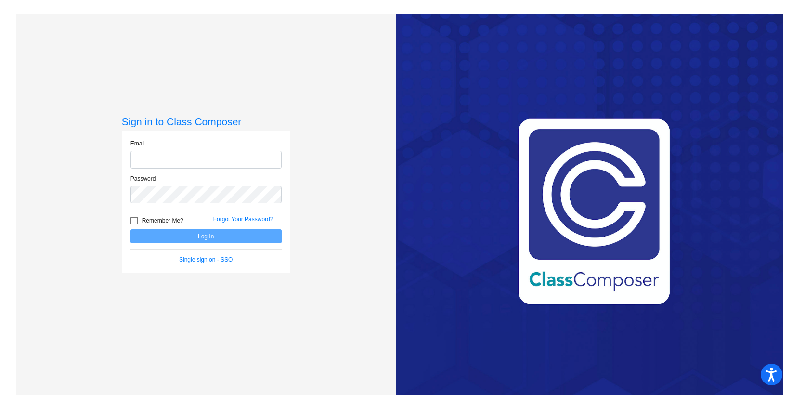
type input "[EMAIL_ADDRESS][DOMAIN_NAME]"
click at [207, 235] on button "Log In" at bounding box center [205, 236] width 151 height 14
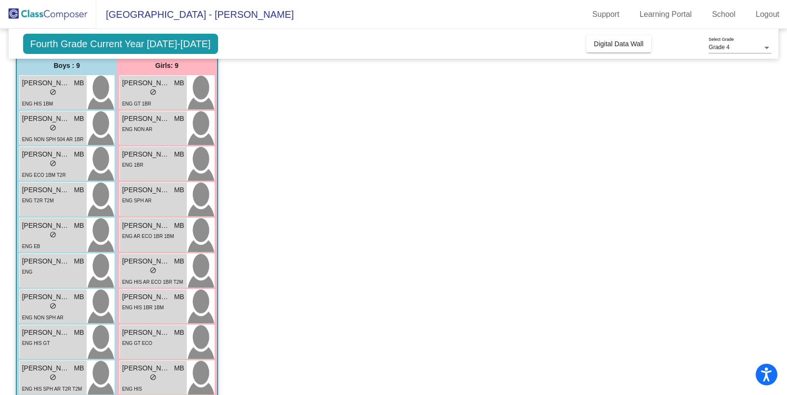
scroll to position [536, 0]
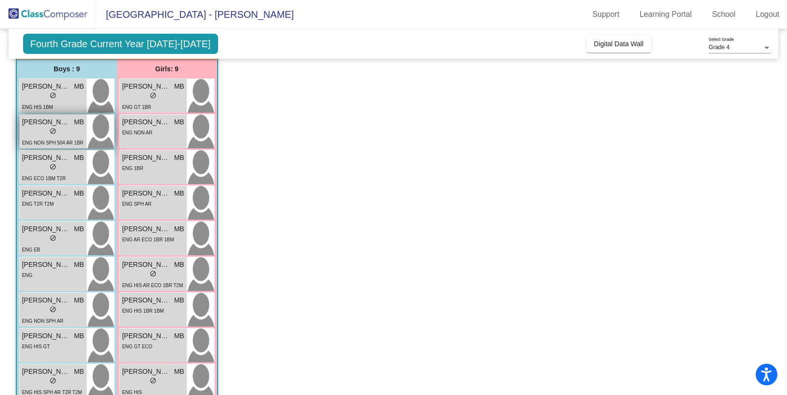
click at [64, 136] on div "lock do_not_disturb_alt" at bounding box center [53, 132] width 62 height 10
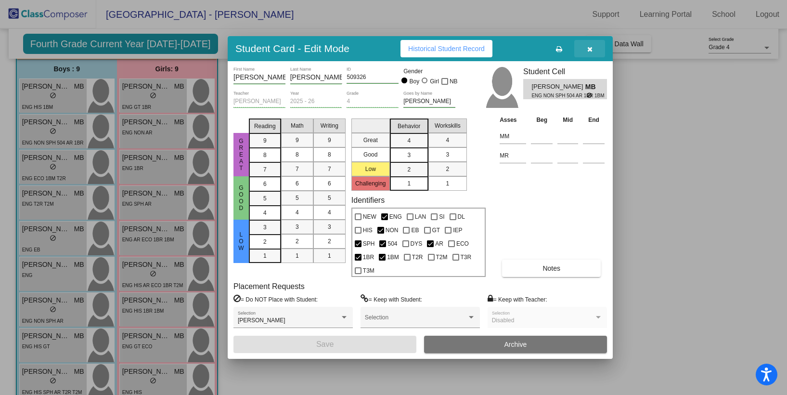
click at [593, 47] on button "button" at bounding box center [589, 48] width 31 height 17
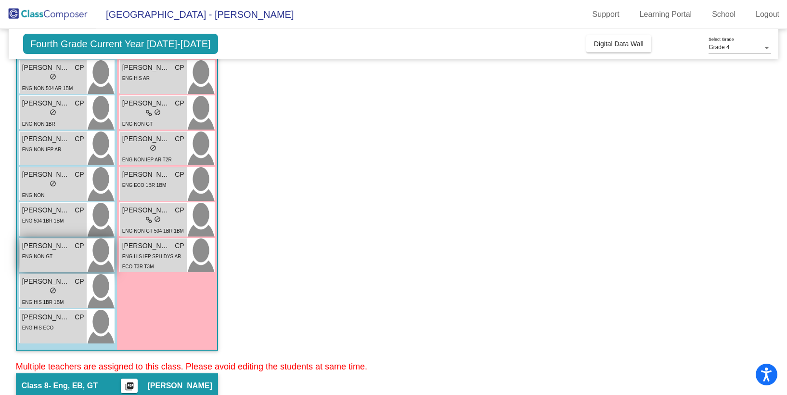
scroll to position [201, 0]
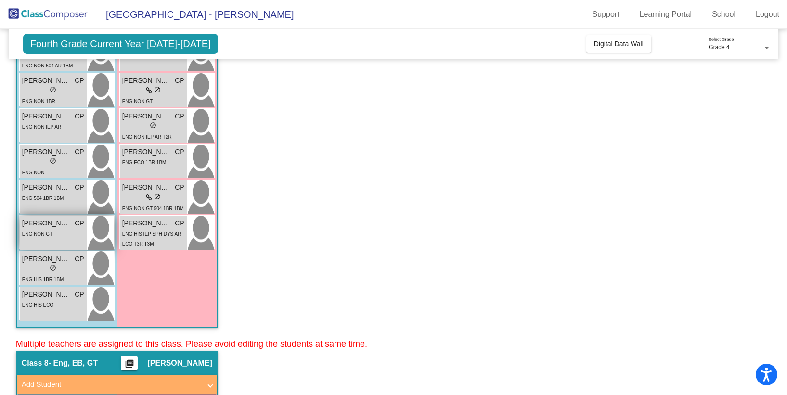
click at [53, 229] on div "ENG NON GT" at bounding box center [53, 233] width 62 height 10
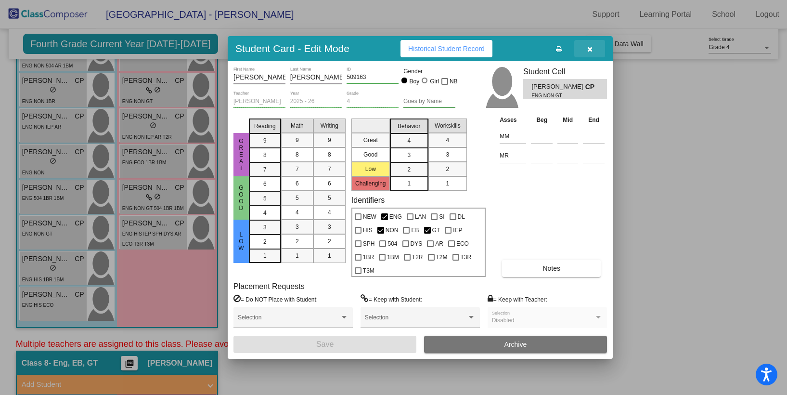
click at [590, 49] on icon "button" at bounding box center [589, 49] width 5 height 7
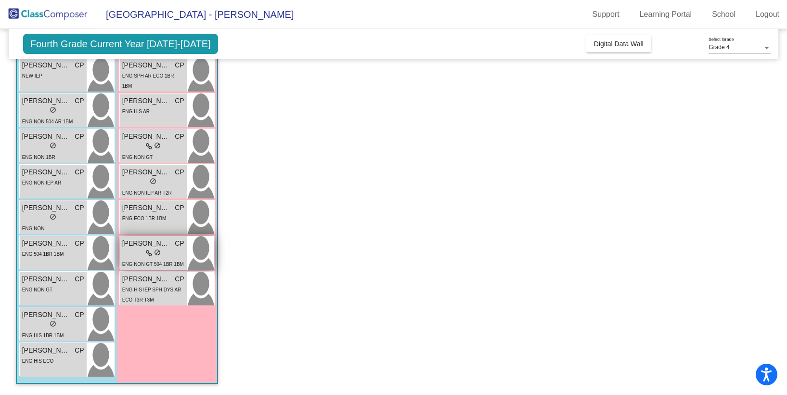
scroll to position [90, 0]
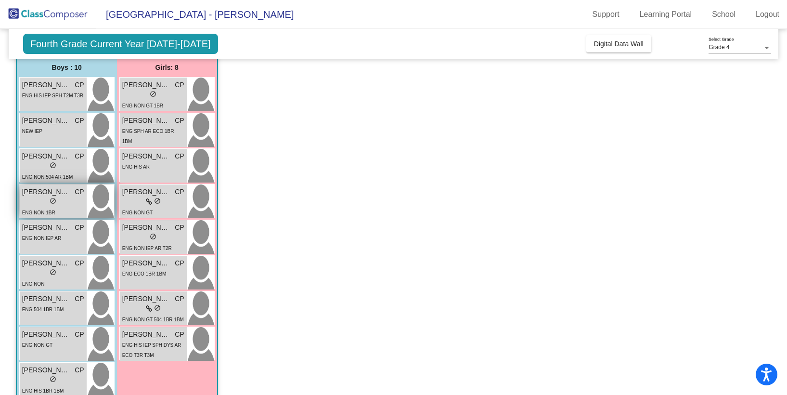
click at [63, 202] on div "lock do_not_disturb_alt" at bounding box center [53, 202] width 62 height 10
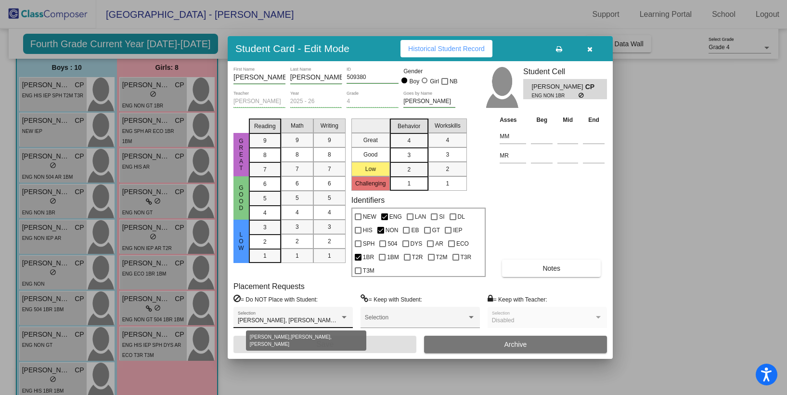
click at [345, 317] on div at bounding box center [344, 317] width 5 height 2
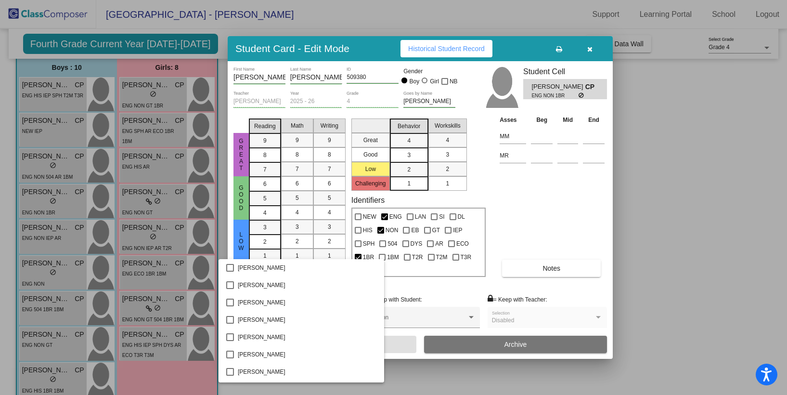
scroll to position [259, 0]
click at [402, 288] on div at bounding box center [393, 197] width 787 height 395
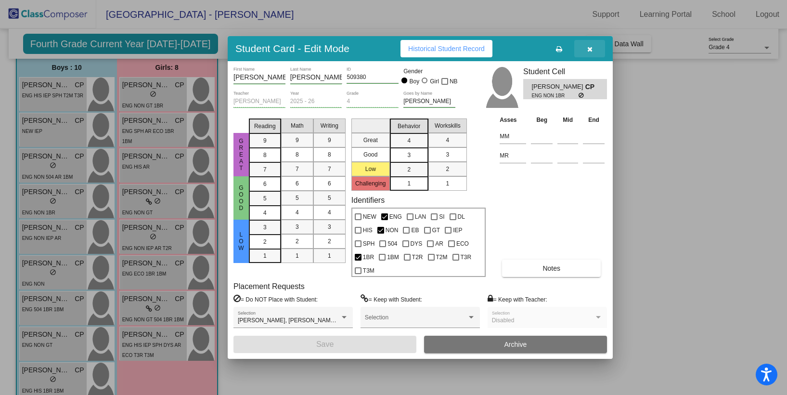
click at [590, 46] on icon "button" at bounding box center [589, 49] width 5 height 7
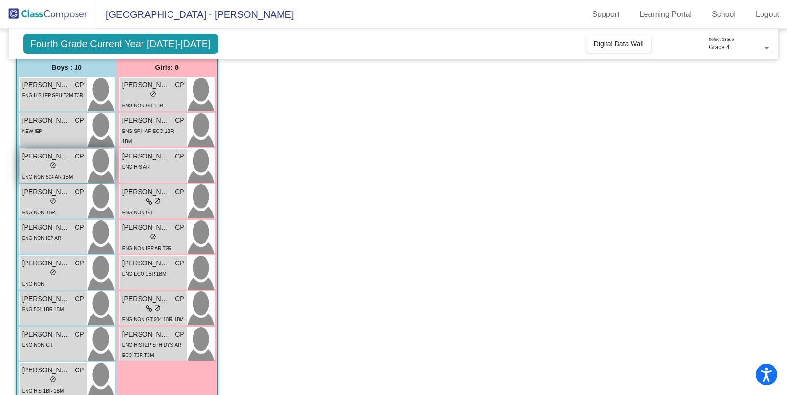
click at [69, 166] on div "lock do_not_disturb_alt" at bounding box center [53, 166] width 62 height 10
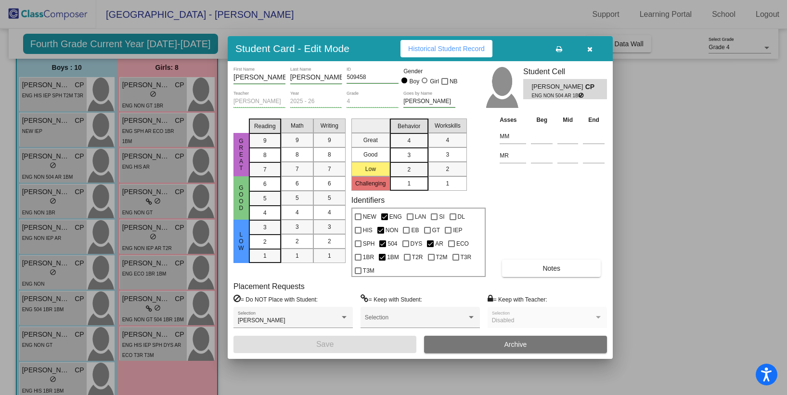
click at [589, 51] on icon "button" at bounding box center [589, 49] width 5 height 7
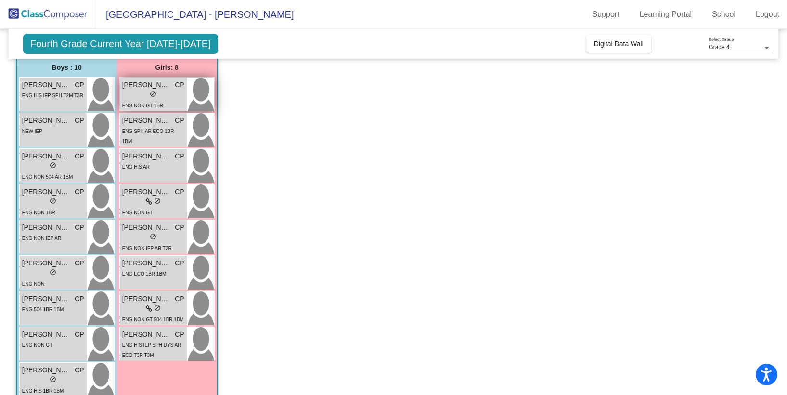
click at [176, 90] on div "lock do_not_disturb_alt" at bounding box center [153, 95] width 62 height 10
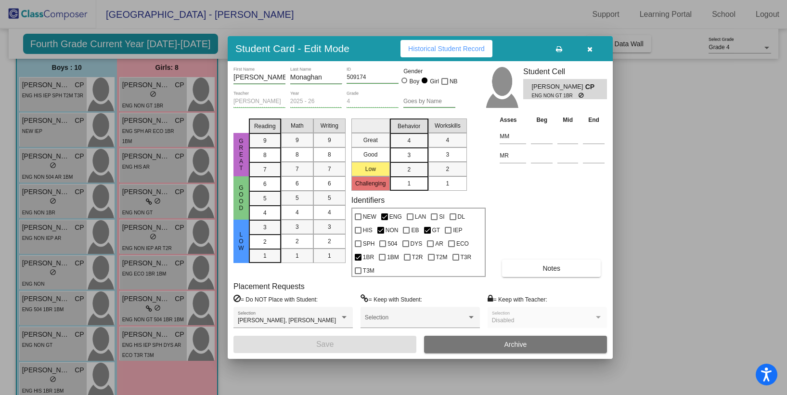
click at [589, 48] on icon "button" at bounding box center [589, 49] width 5 height 7
